Goal: Consume media (video, audio)

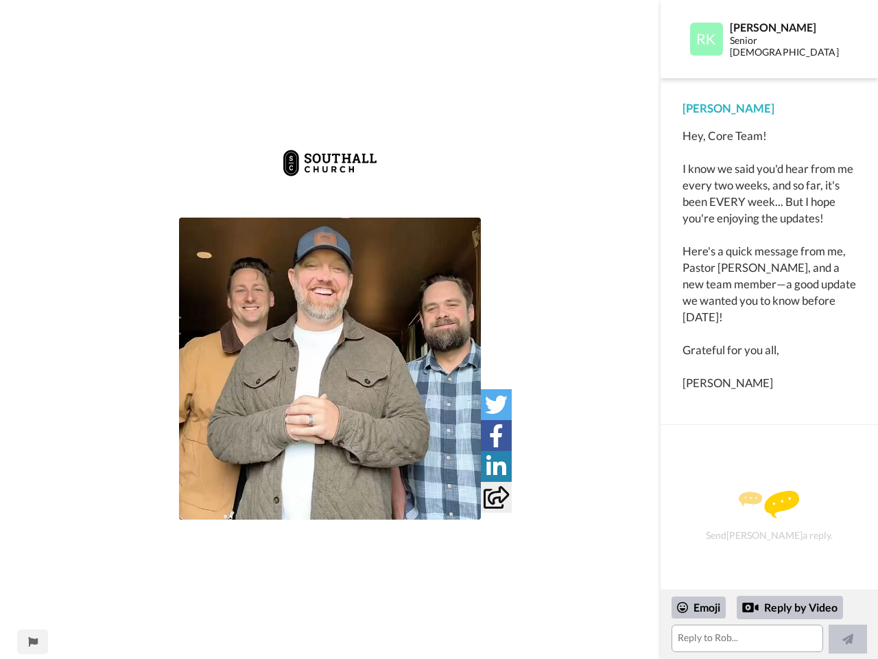
click at [330, 177] on img at bounding box center [329, 163] width 97 height 55
click at [330, 368] on img at bounding box center [330, 369] width 302 height 302
click at [496, 404] on icon at bounding box center [496, 404] width 23 height 23
click at [496, 435] on icon at bounding box center [496, 435] width 14 height 23
click at [496, 466] on icon at bounding box center [496, 466] width 20 height 23
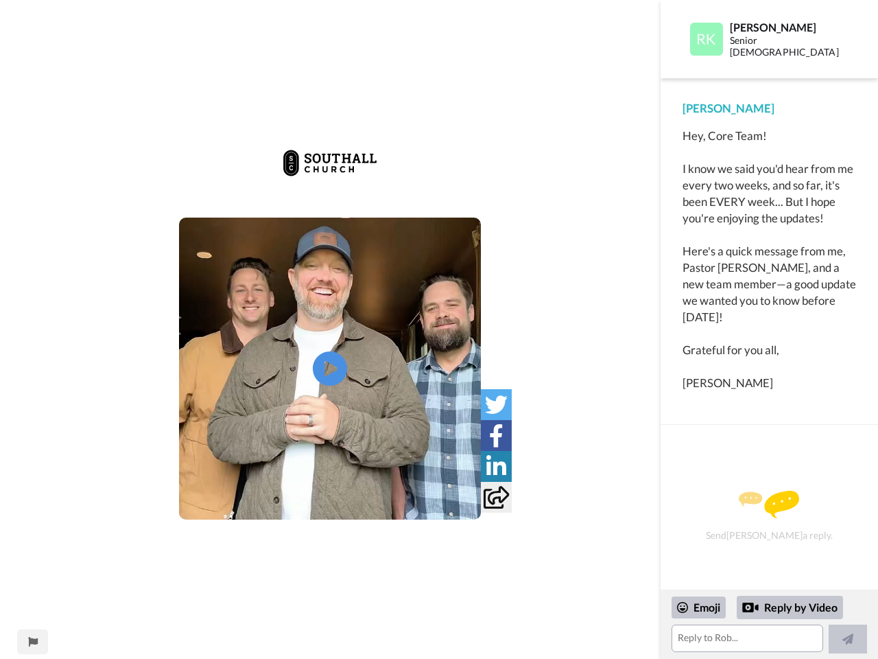
click at [496, 497] on icon at bounding box center [496, 497] width 25 height 23
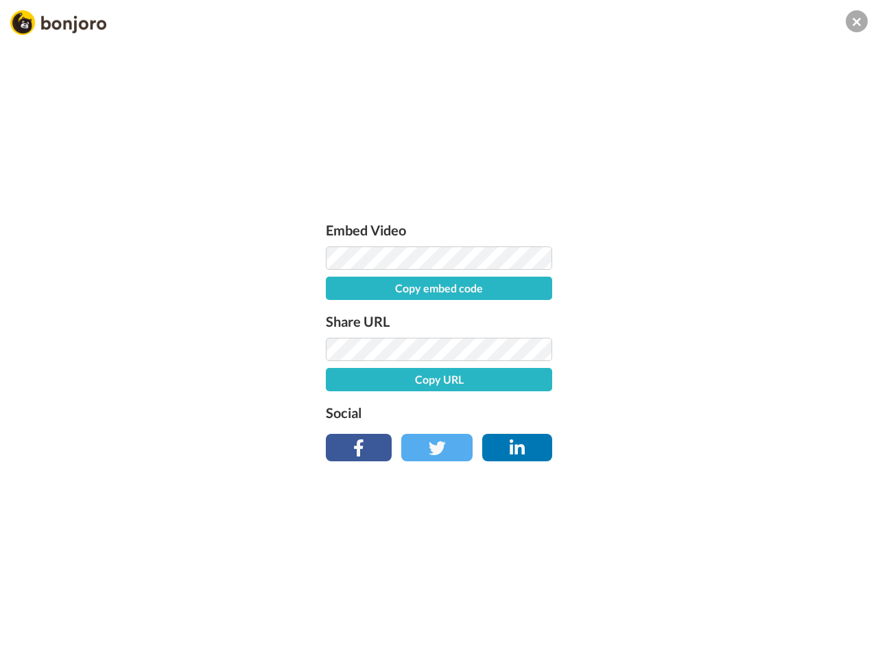
click at [32, 642] on div "Embed Video Copy embed code Share URL Copy URL Social" at bounding box center [439, 403] width 878 height 659
click at [769, 624] on div "Embed Video Copy embed code Share URL Copy URL Social" at bounding box center [439, 403] width 878 height 659
click at [699, 607] on div "Embed Video Copy embed code Share URL Copy URL Social" at bounding box center [439, 403] width 878 height 659
click at [790, 607] on div "Embed Video Copy embed code Share URL Copy URL Social" at bounding box center [439, 403] width 878 height 659
